Goal: Task Accomplishment & Management: Use online tool/utility

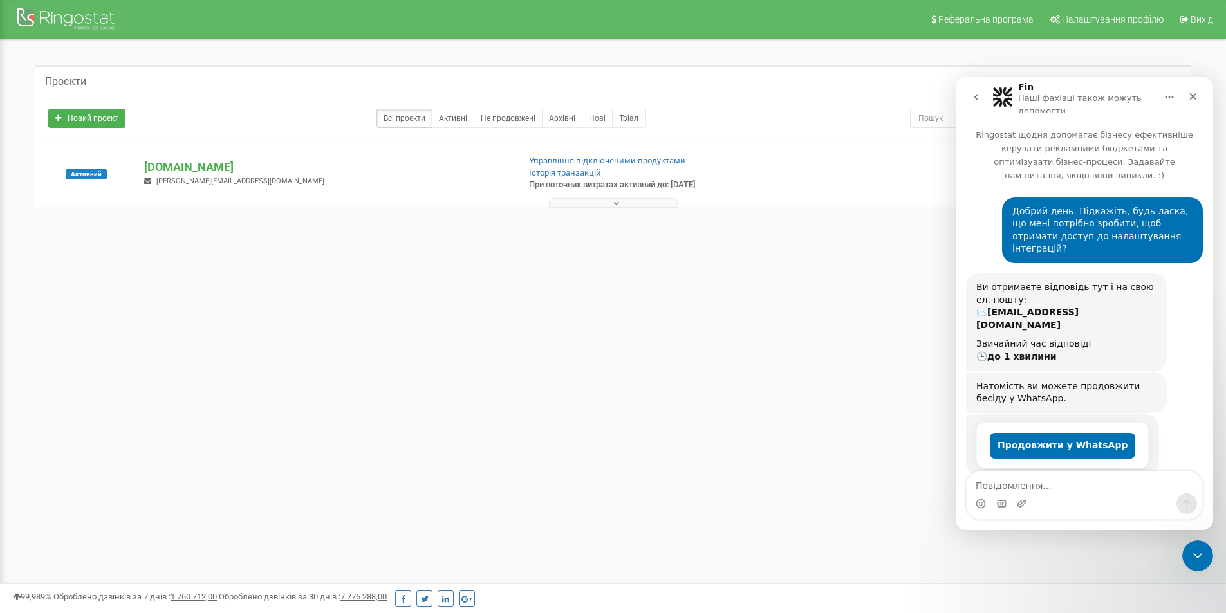
scroll to position [1033, 0]
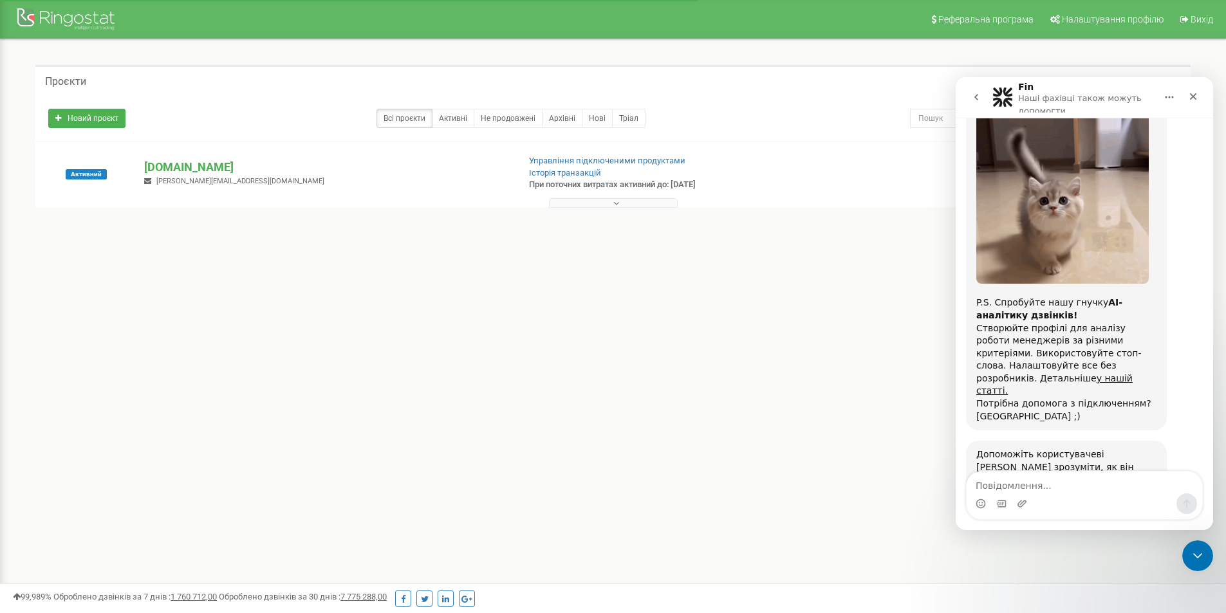
click at [1116, 531] on span "Чудово" at bounding box center [1116, 542] width 23 height 23
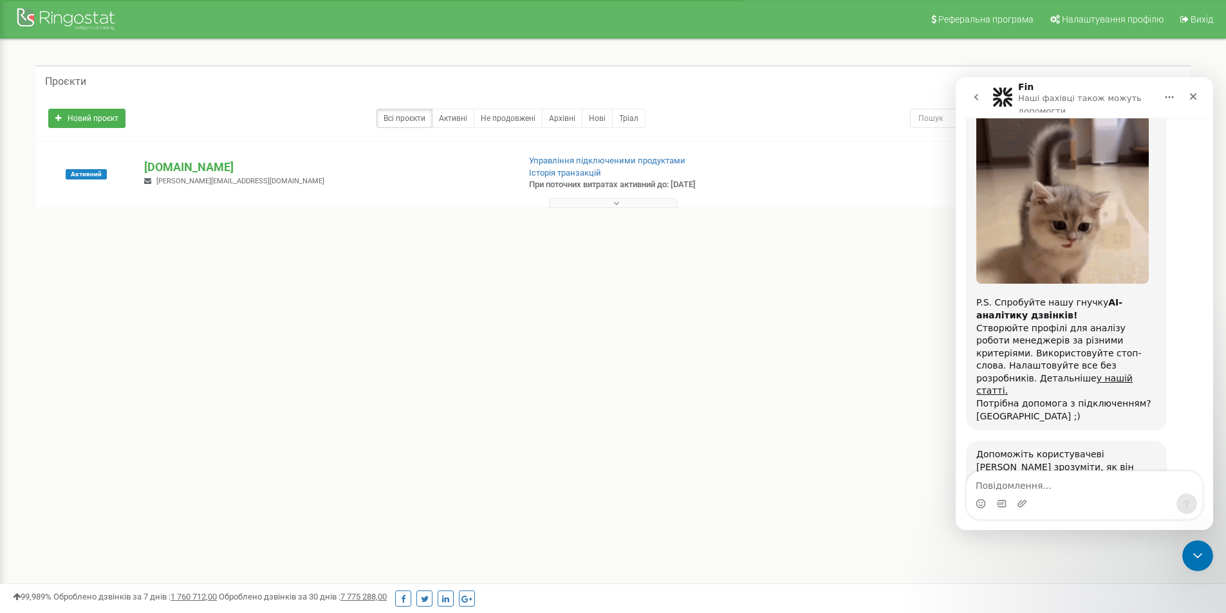
scroll to position [1068, 0]
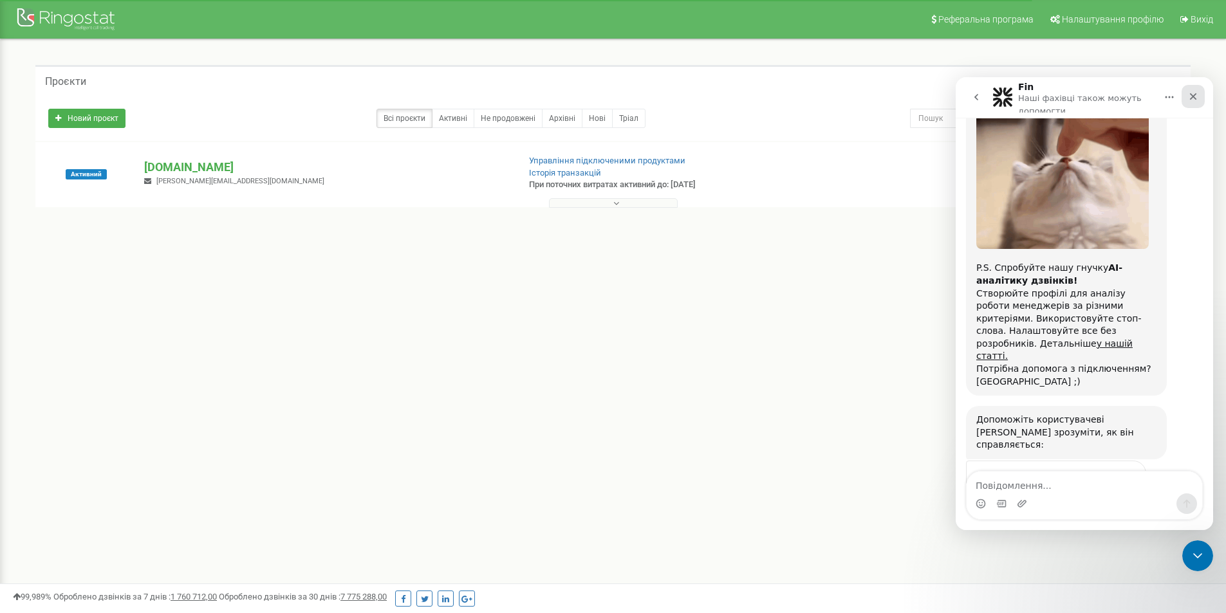
click at [1191, 98] on icon "Закрити" at bounding box center [1193, 96] width 10 height 10
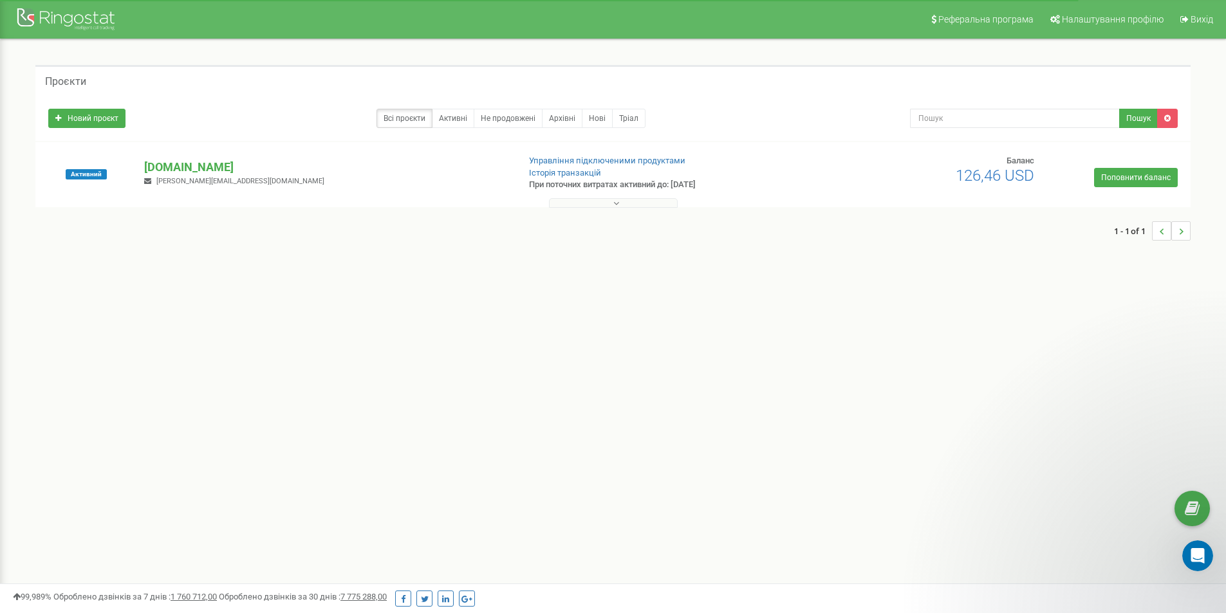
scroll to position [1067, 0]
click at [216, 168] on p "[DOMAIN_NAME]" at bounding box center [326, 167] width 364 height 17
click at [564, 162] on link "Управління підключеними продуктами" at bounding box center [607, 161] width 156 height 10
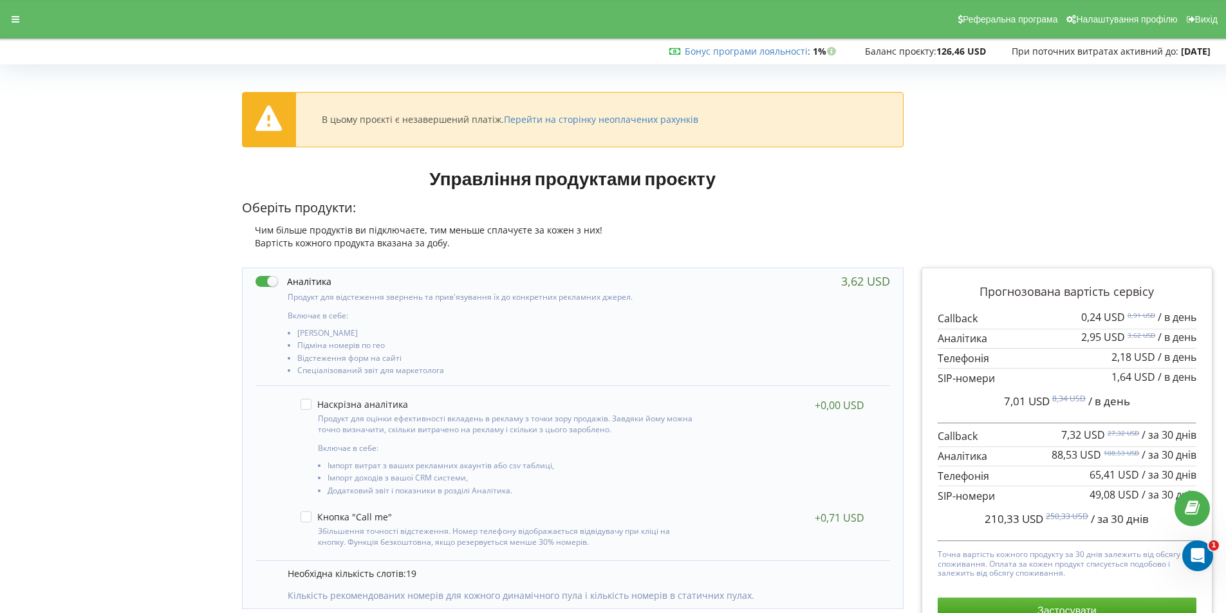
click at [16, 28] on div "Реферальна програма Налаштування профілю Вихід" at bounding box center [613, 19] width 1244 height 39
click at [19, 19] on div at bounding box center [15, 19] width 23 height 18
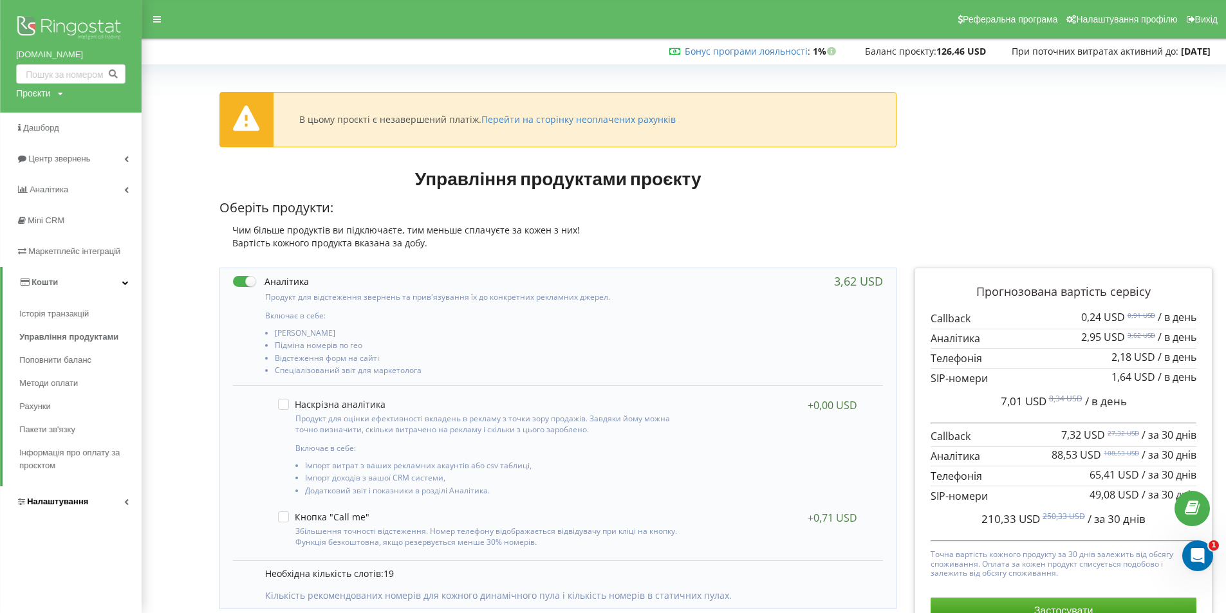
click at [124, 501] on icon at bounding box center [126, 502] width 5 height 6
click at [61, 490] on span "Інтеграція" at bounding box center [53, 493] width 42 height 13
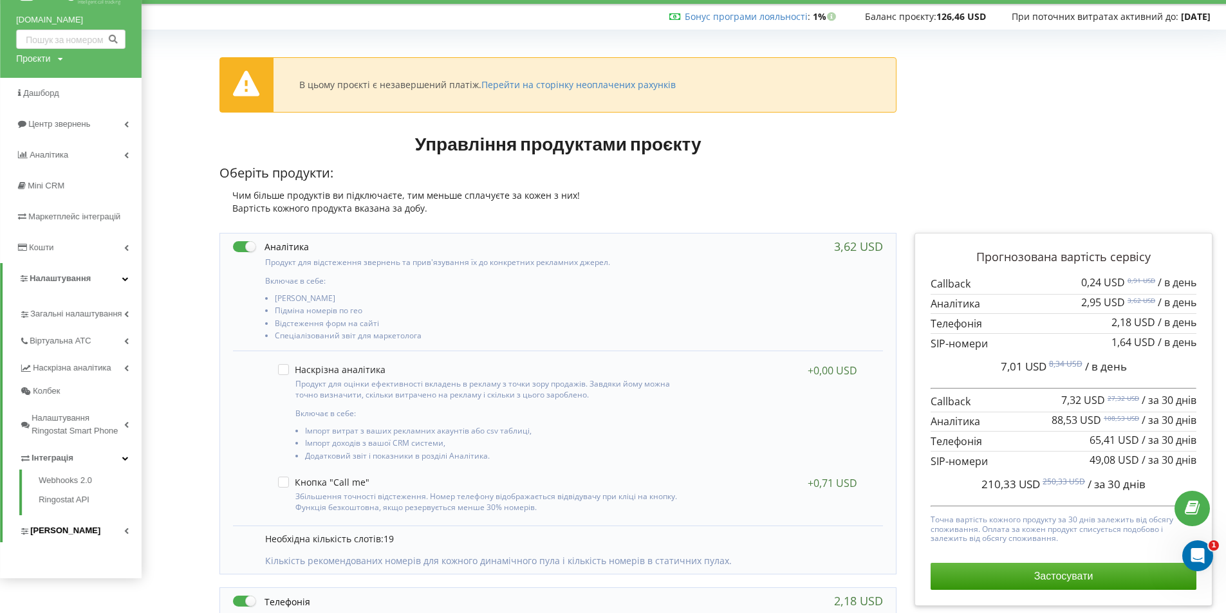
scroll to position [64, 0]
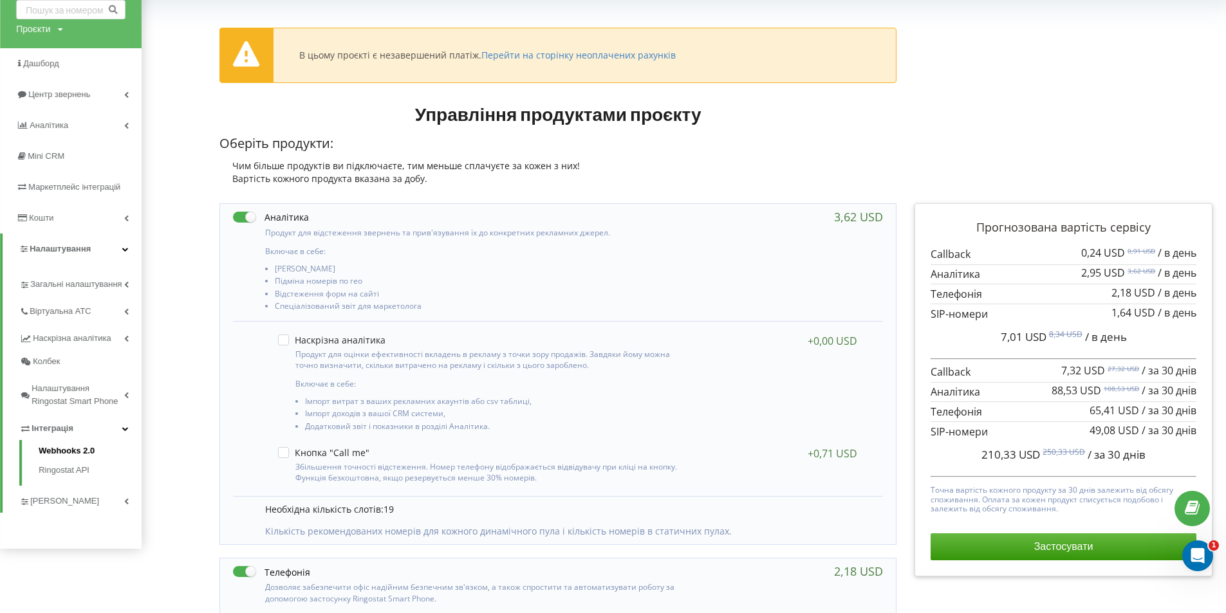
click at [81, 452] on link "Webhooks 2.0" at bounding box center [90, 453] width 103 height 16
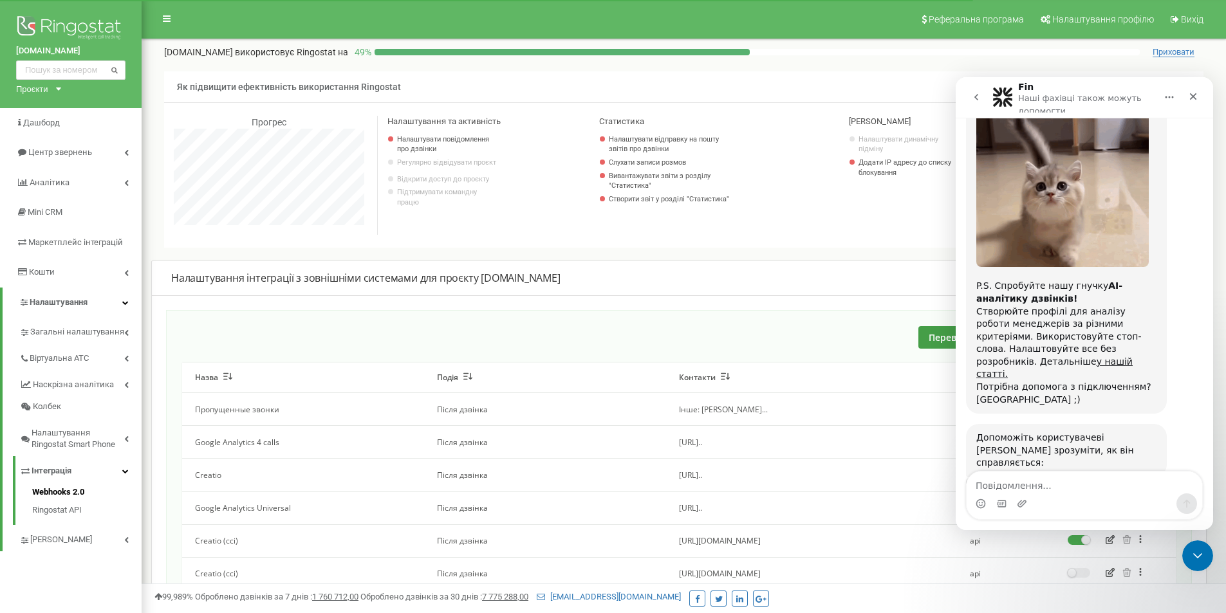
scroll to position [1068, 0]
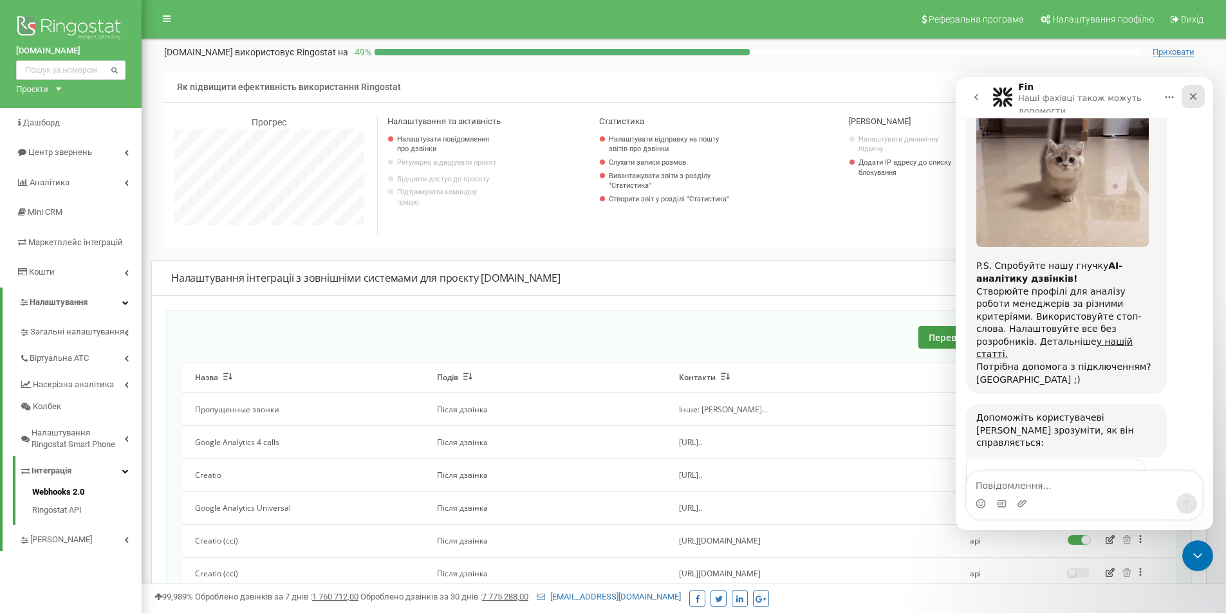
click at [1194, 97] on icon "Закрити" at bounding box center [1193, 96] width 7 height 7
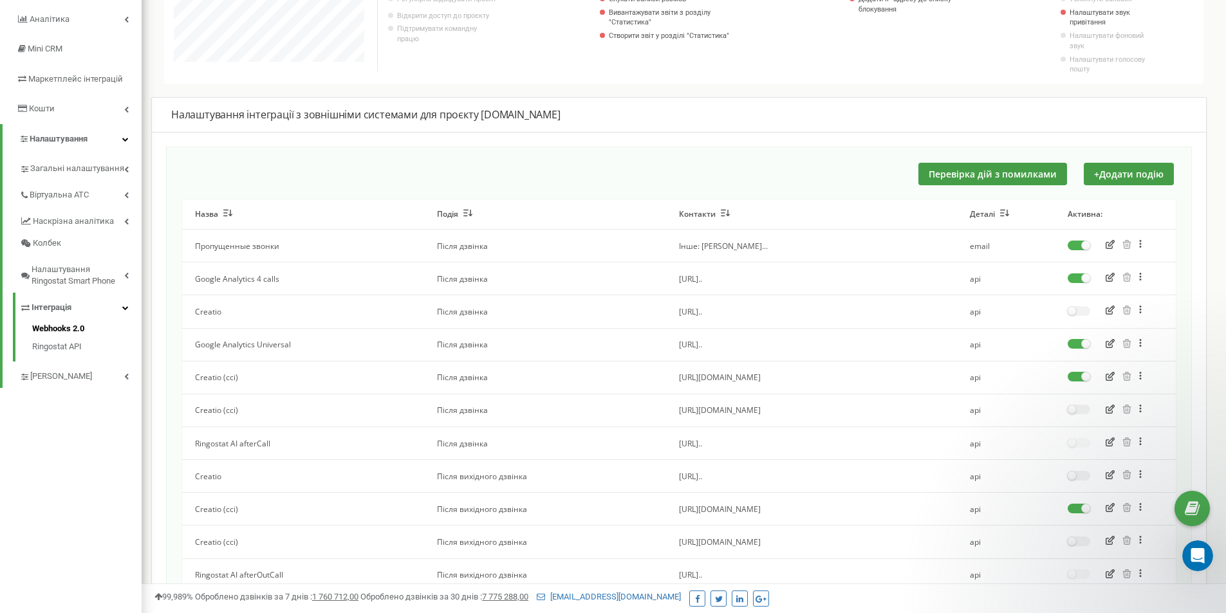
scroll to position [193, 0]
